Goal: Task Accomplishment & Management: Complete application form

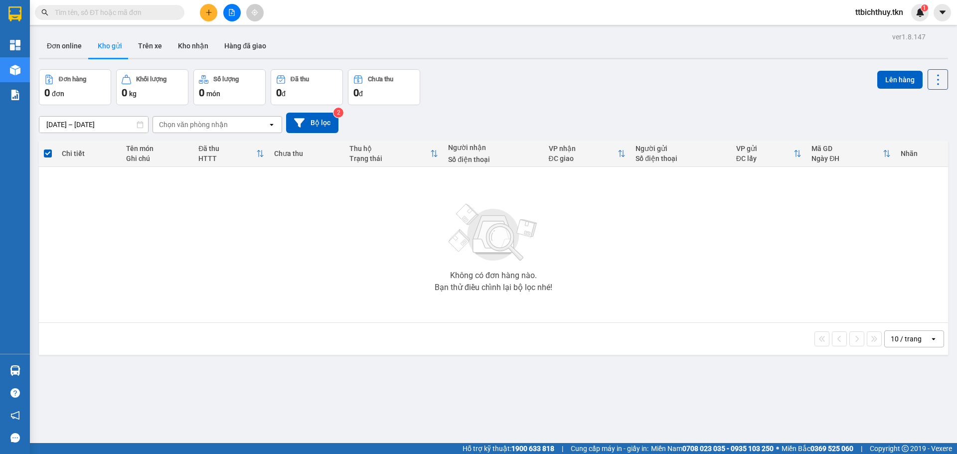
click at [94, 12] on input "text" at bounding box center [114, 12] width 118 height 11
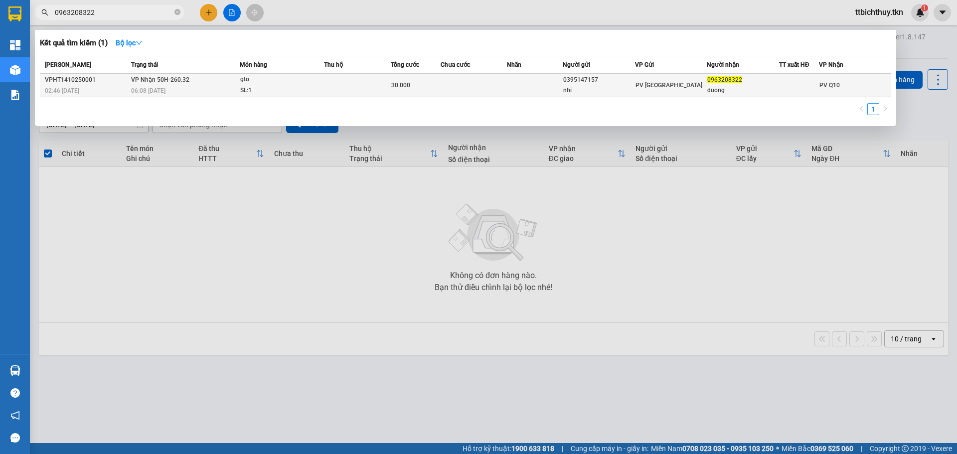
type input "0963208322"
click at [742, 82] on div "0963208322" at bounding box center [742, 80] width 71 height 10
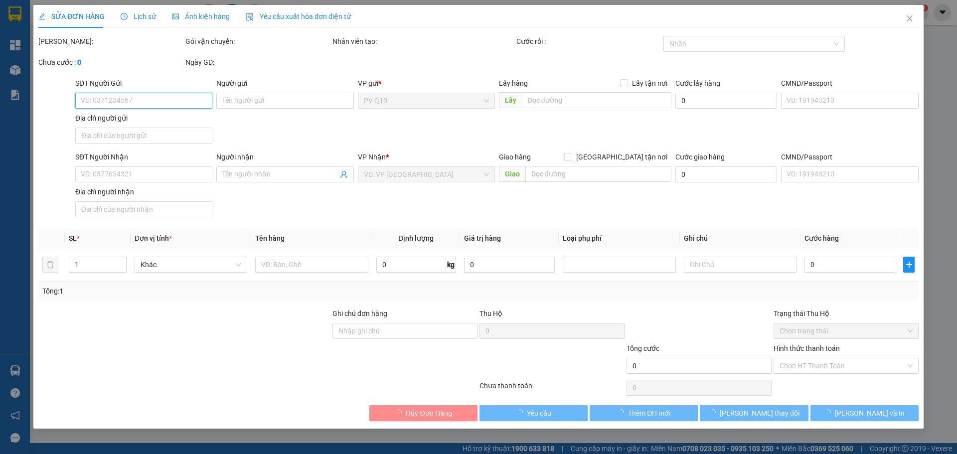
type input "0395147157"
type input "nhi"
type input "0963208322"
type input "duong"
type input "30.000"
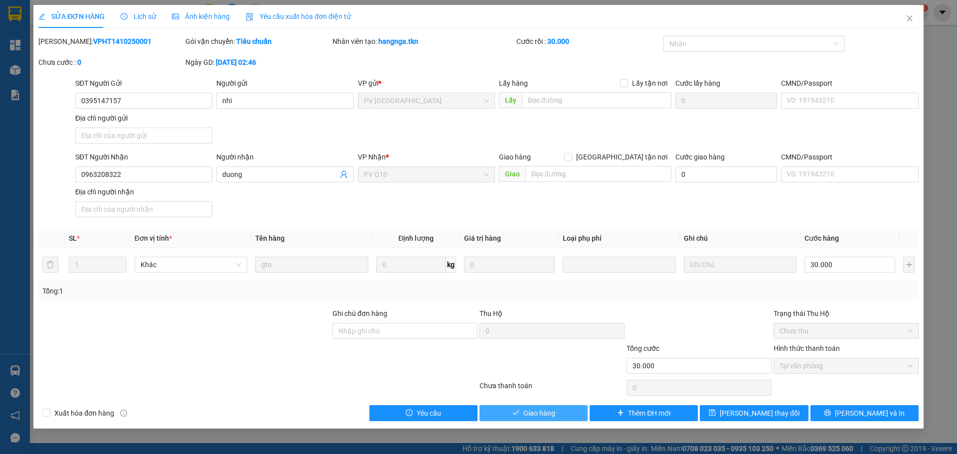
click at [536, 421] on button "Giao hàng" at bounding box center [533, 413] width 108 height 16
